Goal: Use online tool/utility

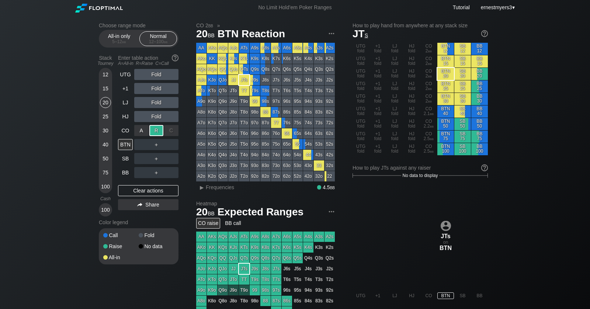
click at [153, 131] on div "R ✕" at bounding box center [156, 130] width 14 height 11
click at [159, 173] on div "R ✕" at bounding box center [156, 172] width 14 height 11
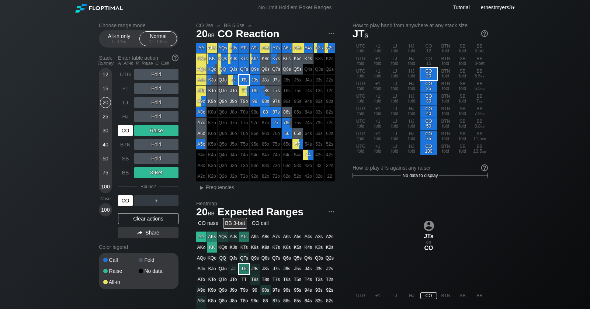
click at [126, 203] on div "CO" at bounding box center [125, 200] width 15 height 11
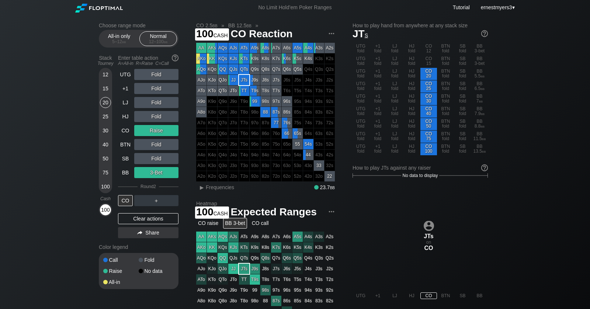
click at [106, 208] on div "100" at bounding box center [105, 209] width 11 height 11
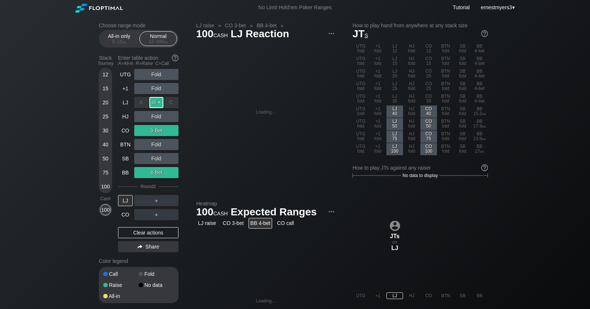
click at [160, 102] on div "R ✕" at bounding box center [156, 102] width 14 height 11
click at [159, 128] on div "R ✕" at bounding box center [156, 130] width 14 height 11
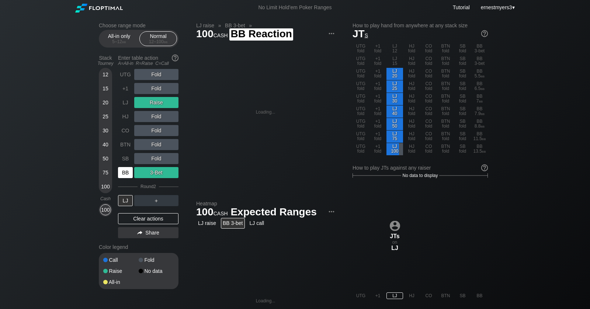
click at [128, 174] on div "BB" at bounding box center [125, 172] width 15 height 11
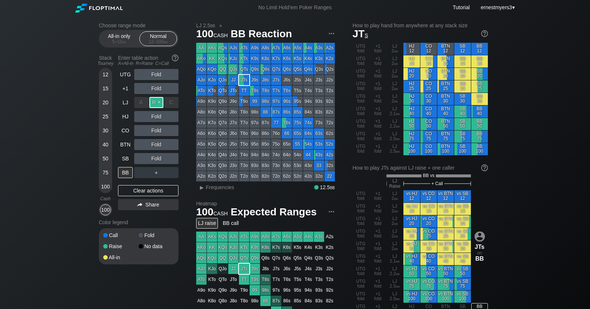
click at [160, 101] on div "R ✕" at bounding box center [156, 102] width 14 height 11
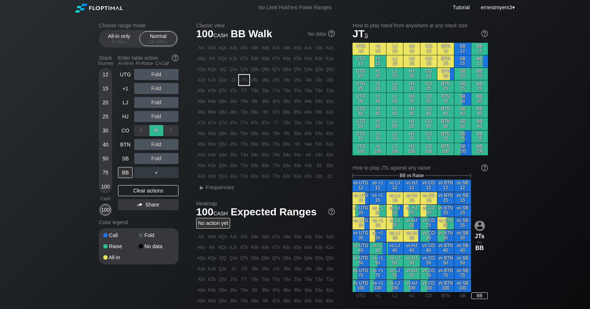
click at [152, 131] on div "R ✕" at bounding box center [156, 130] width 14 height 11
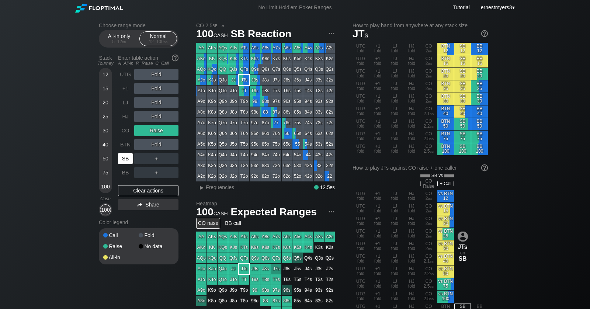
click at [127, 160] on div "SB" at bounding box center [125, 158] width 15 height 11
